Goal: Find specific page/section: Find specific page/section

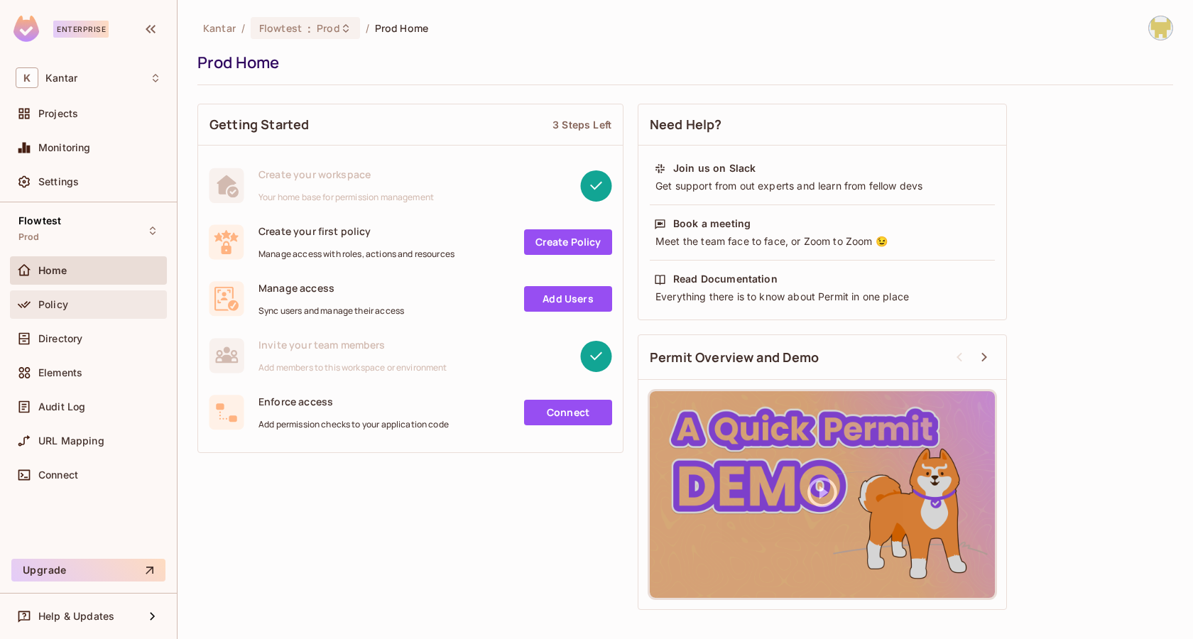
click at [75, 305] on div "Policy" at bounding box center [99, 304] width 123 height 11
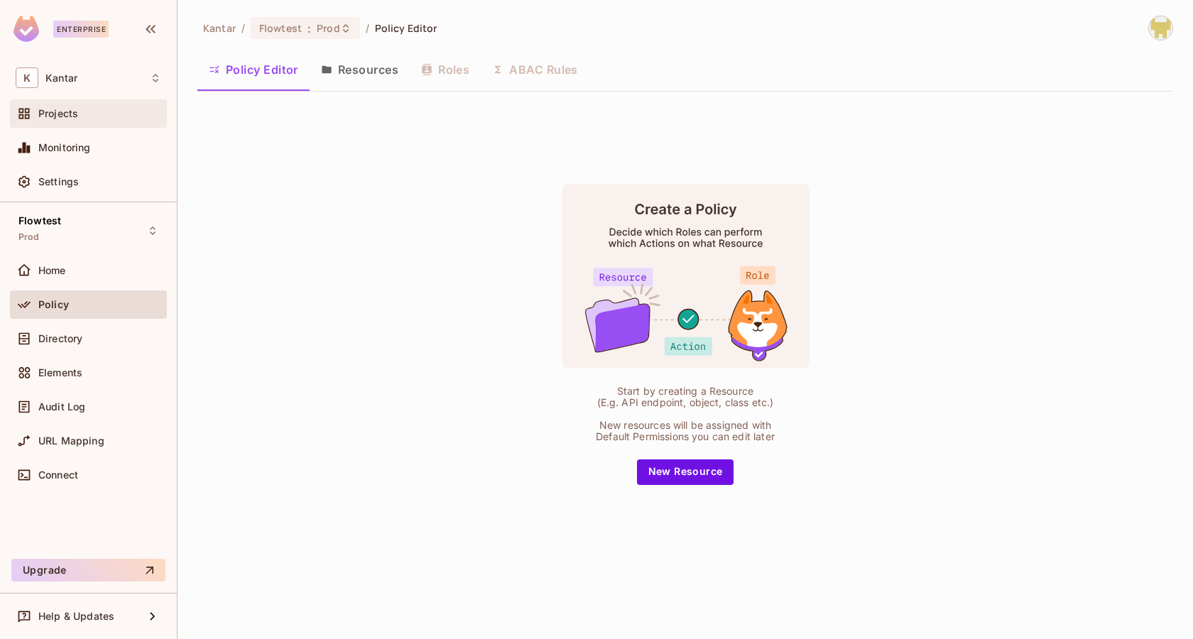
click at [58, 121] on div "Projects" at bounding box center [89, 113] width 146 height 17
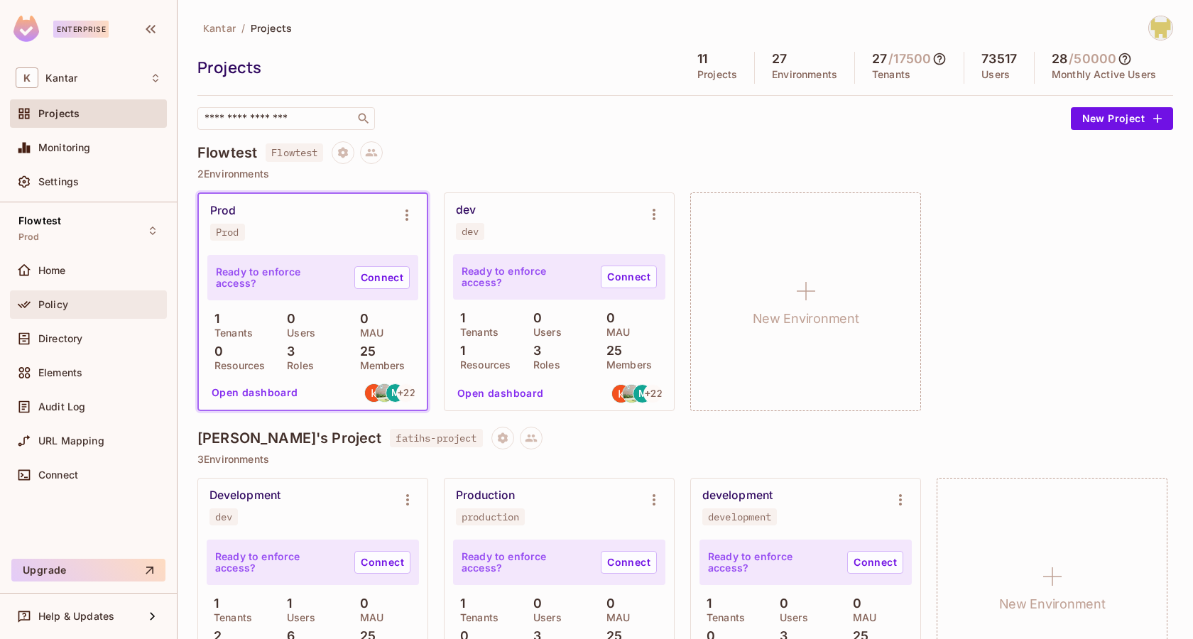
click at [92, 305] on div "Policy" at bounding box center [99, 304] width 123 height 11
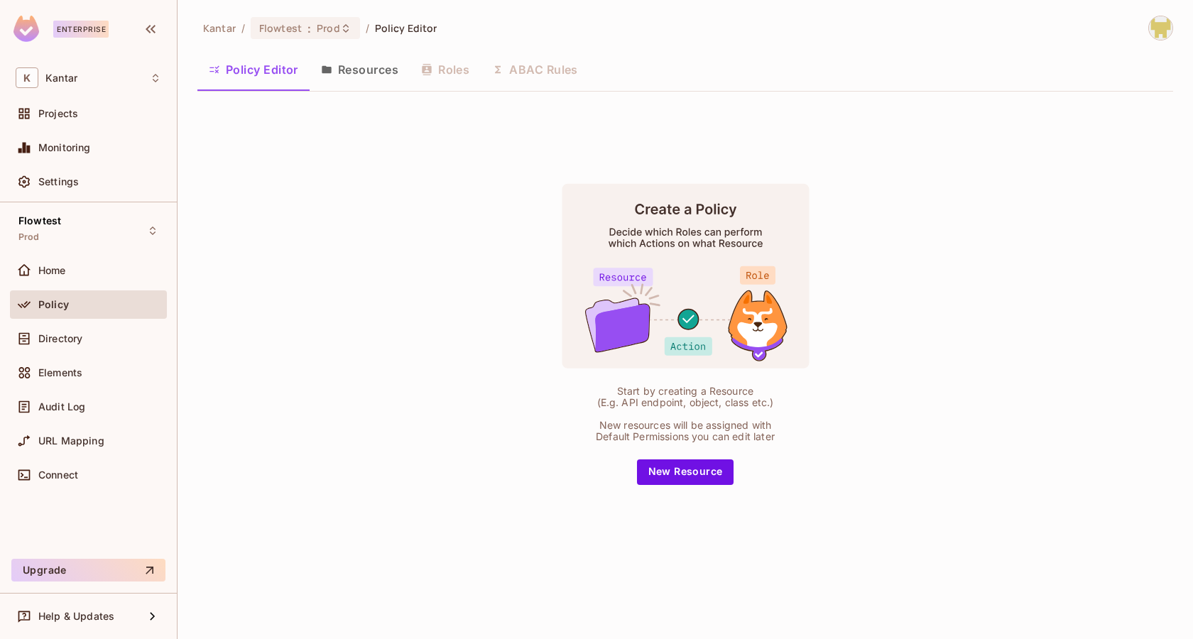
click at [355, 76] on button "Resources" at bounding box center [360, 70] width 100 height 36
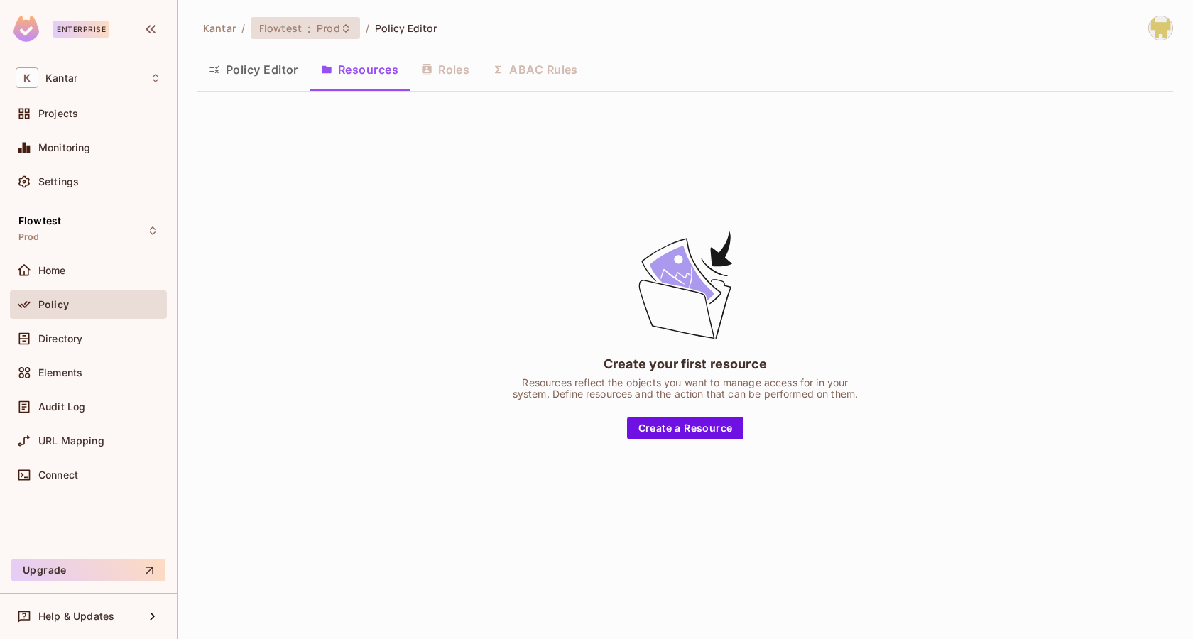
click at [329, 31] on span "Prod" at bounding box center [328, 27] width 23 height 13
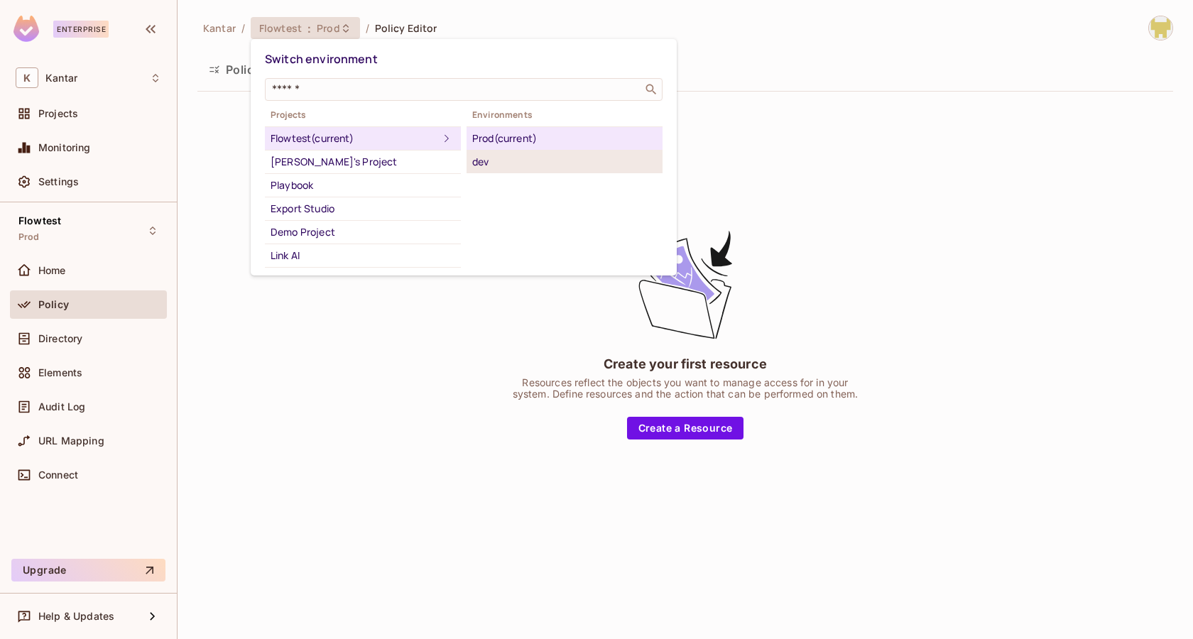
click at [479, 156] on div "dev" at bounding box center [564, 161] width 185 height 17
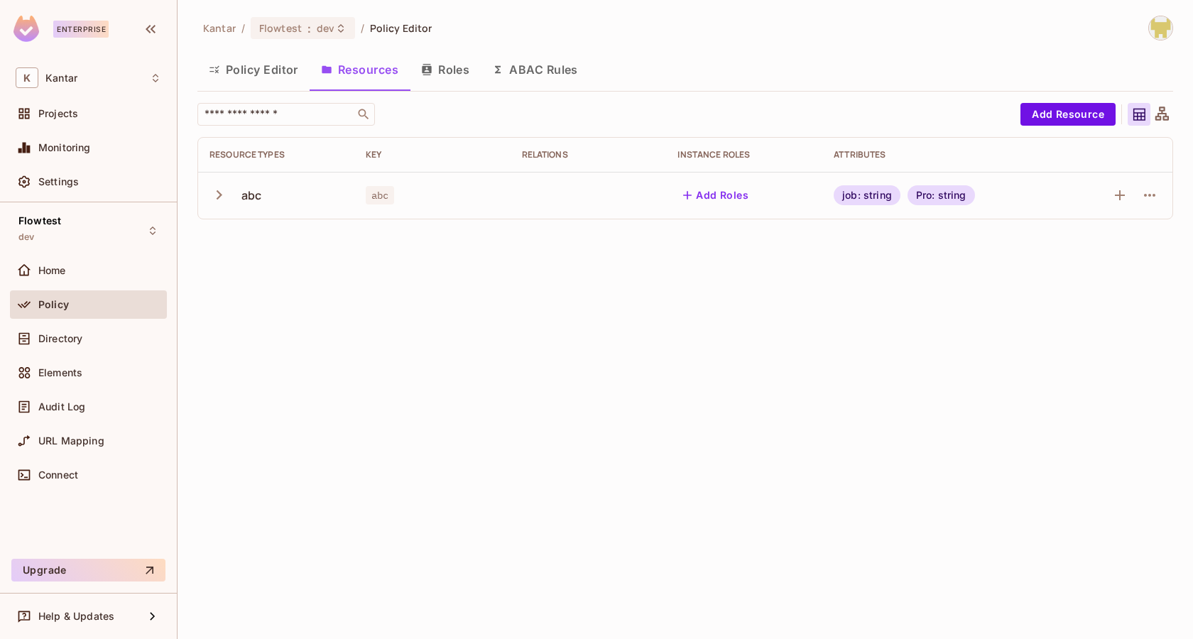
click at [545, 72] on button "ABAC Rules" at bounding box center [535, 70] width 109 height 36
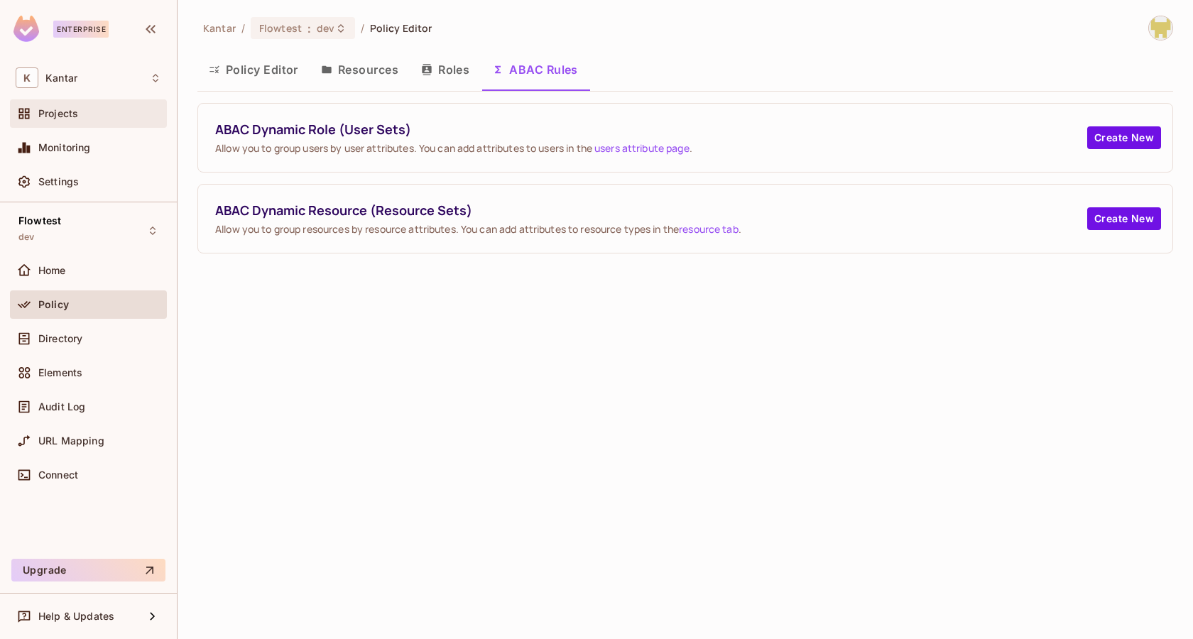
click at [60, 108] on span "Projects" at bounding box center [58, 113] width 40 height 11
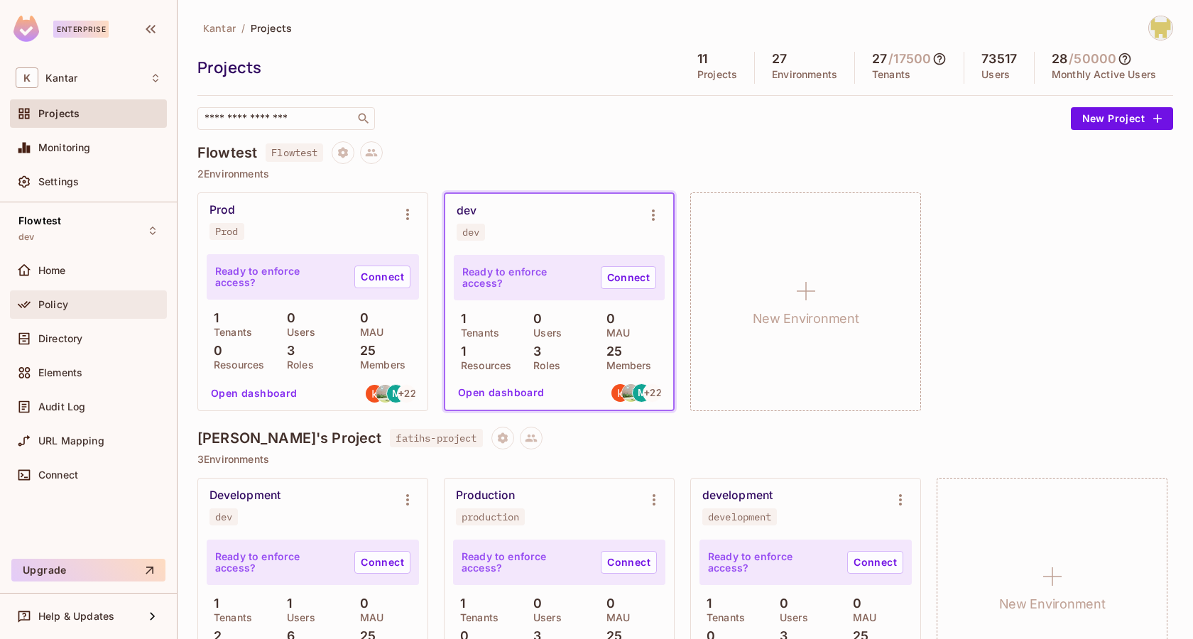
click at [57, 313] on div "Policy" at bounding box center [88, 304] width 157 height 28
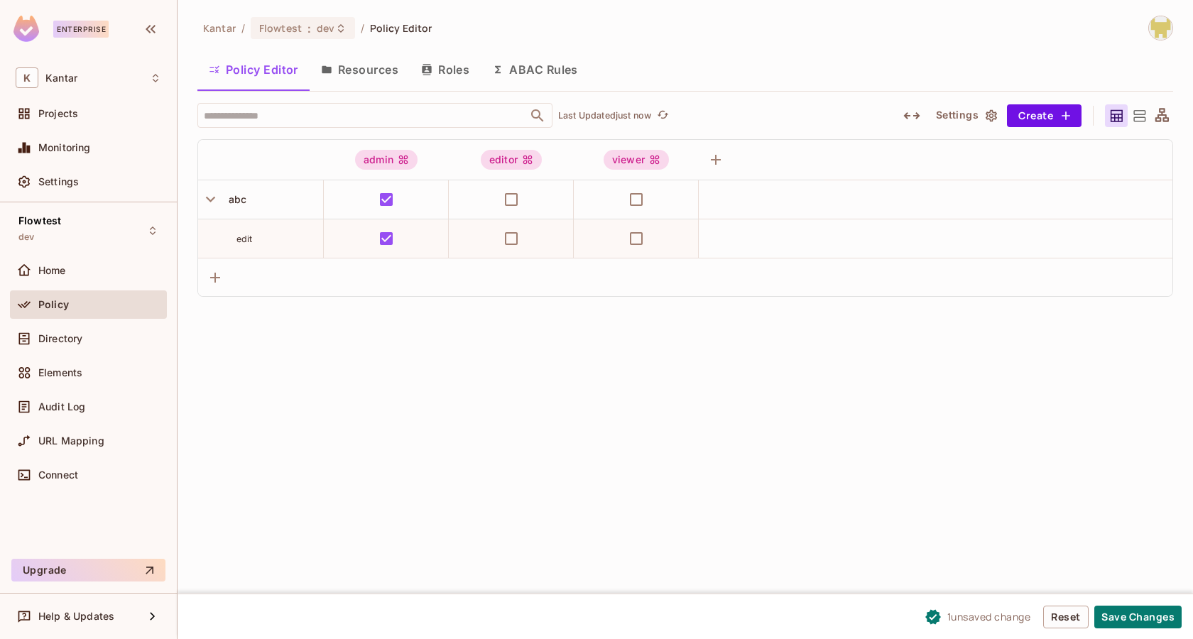
click at [365, 71] on button "Resources" at bounding box center [360, 70] width 100 height 36
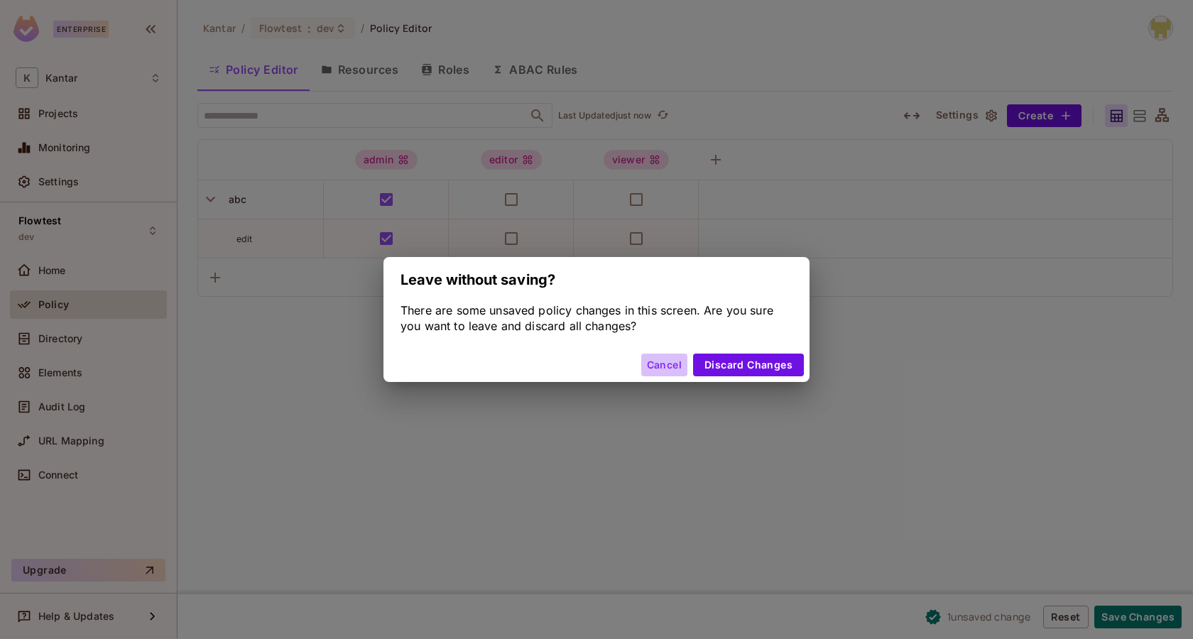
click at [643, 367] on button "Cancel" at bounding box center [664, 365] width 46 height 23
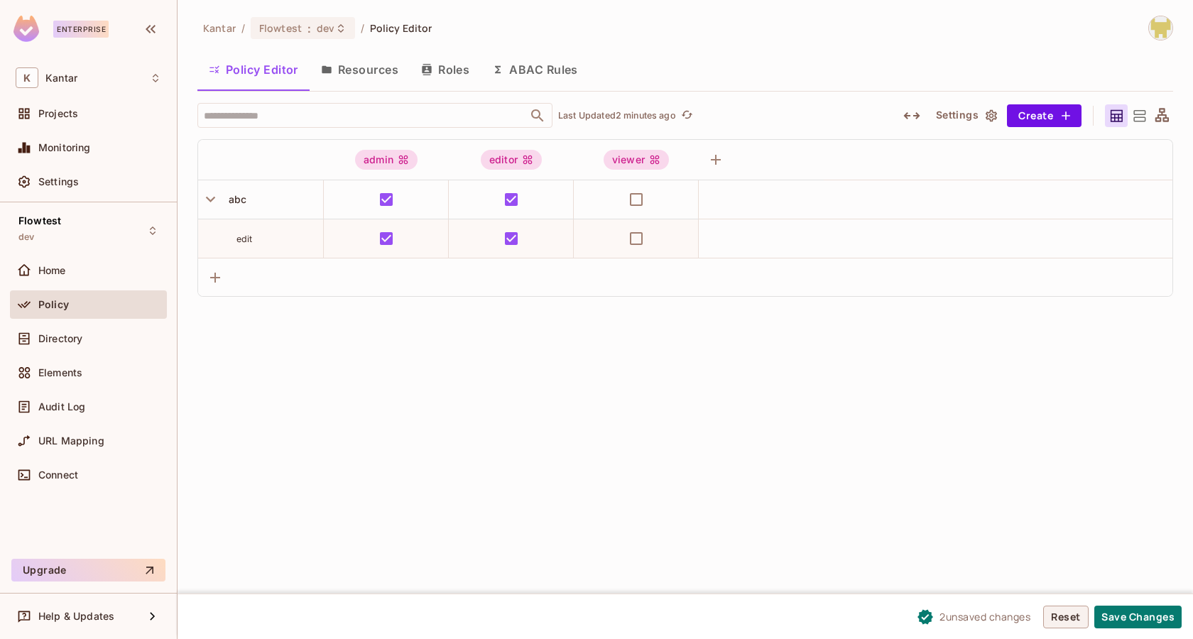
click at [1050, 614] on button "Reset" at bounding box center [1065, 617] width 45 height 23
click at [523, 77] on button "ABAC Rules" at bounding box center [535, 70] width 109 height 36
